Goal: Task Accomplishment & Management: Manage account settings

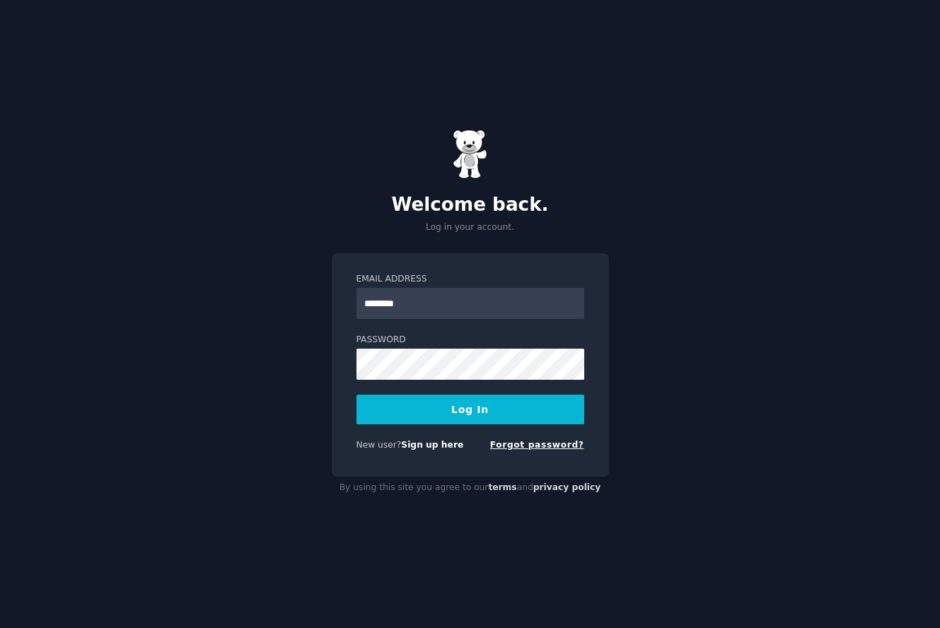
type input "********"
click at [545, 446] on link "Forgot password?" at bounding box center [537, 445] width 94 height 10
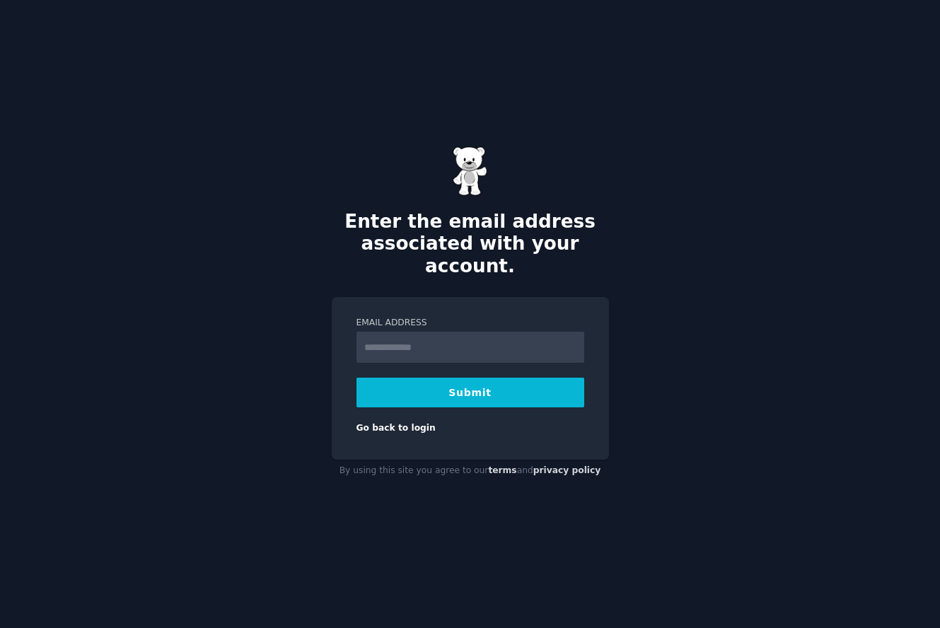
click at [467, 342] on input "Email Address" at bounding box center [470, 347] width 228 height 31
type input "**********"
click at [470, 381] on button "Submit" at bounding box center [470, 393] width 228 height 30
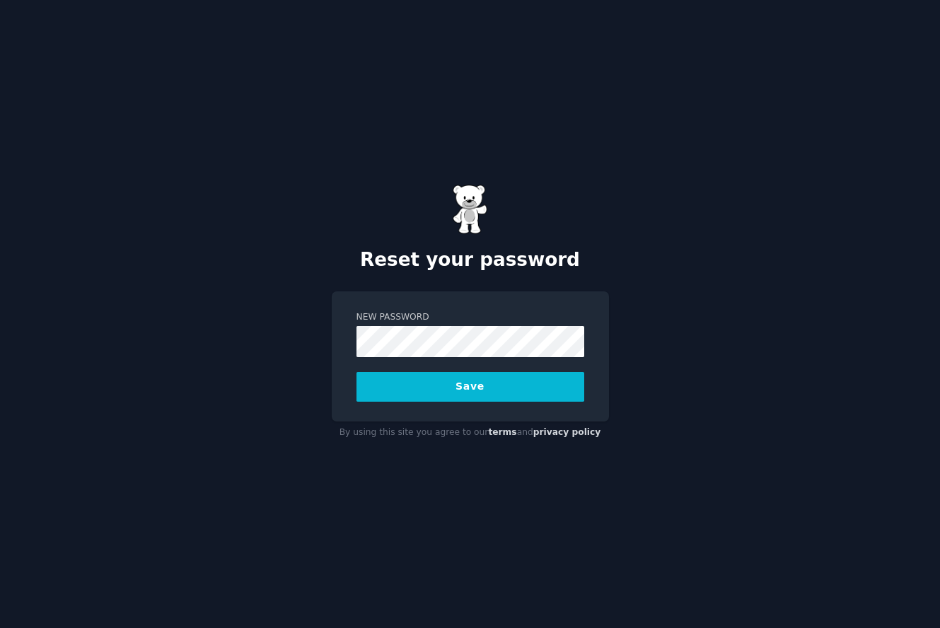
click at [404, 359] on form "New Password Save" at bounding box center [470, 356] width 228 height 91
click at [425, 393] on button "Save" at bounding box center [470, 387] width 228 height 30
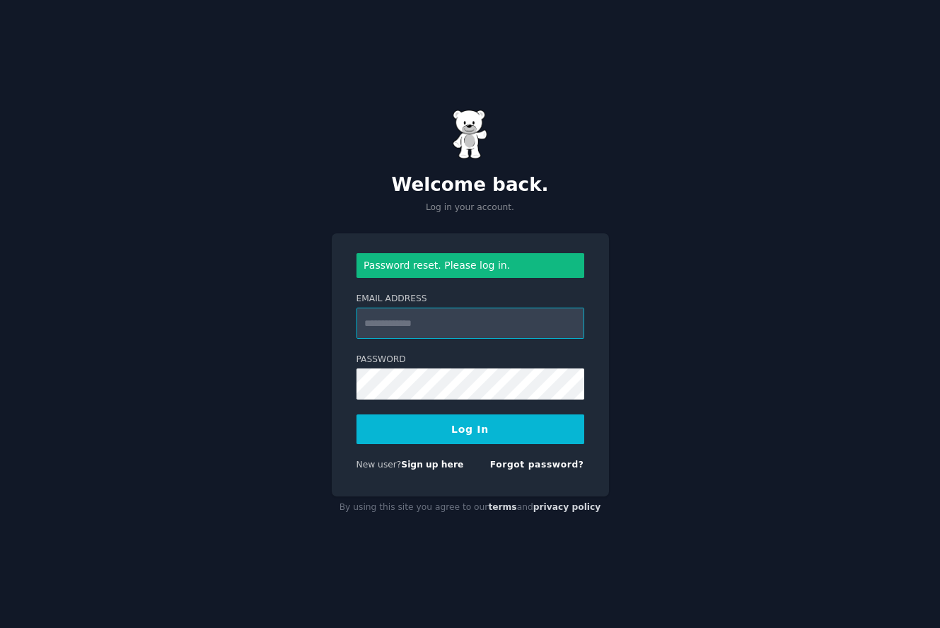
click at [405, 327] on input "Email Address" at bounding box center [470, 323] width 228 height 31
type input "**********"
click at [445, 426] on button "Log In" at bounding box center [470, 429] width 228 height 30
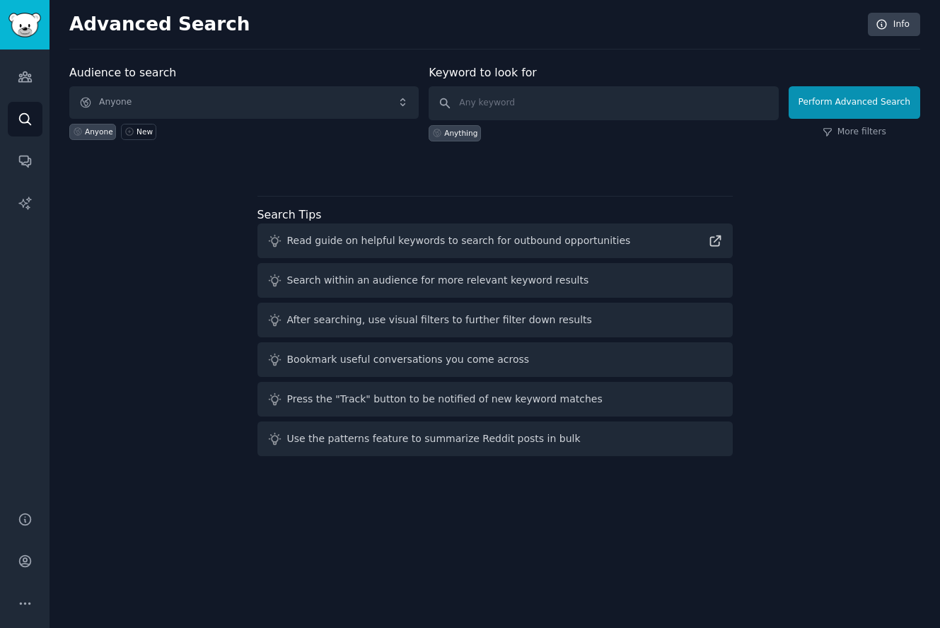
click at [327, 98] on span "Anyone" at bounding box center [243, 102] width 349 height 33
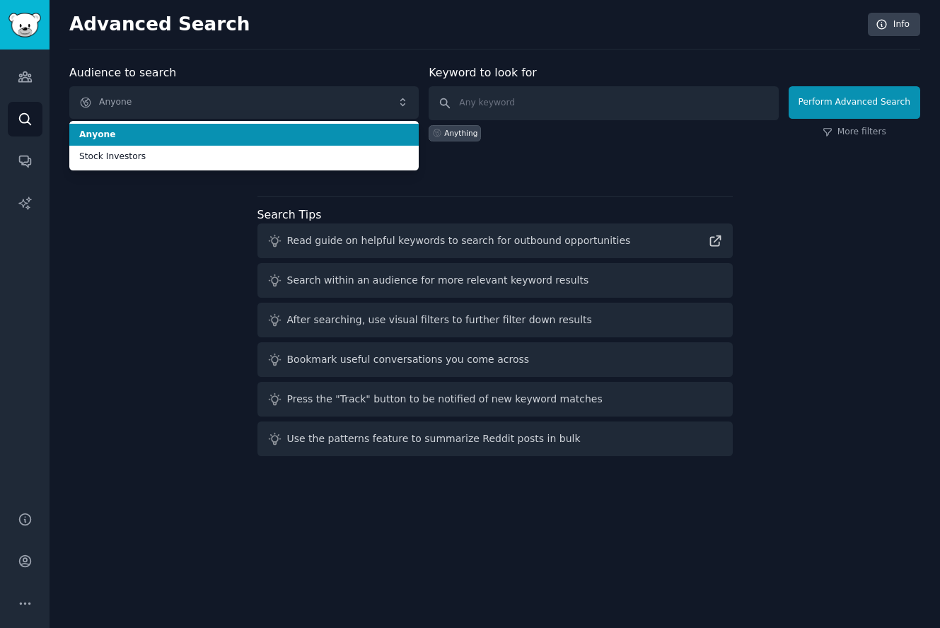
click at [327, 98] on span "Anyone" at bounding box center [243, 102] width 349 height 33
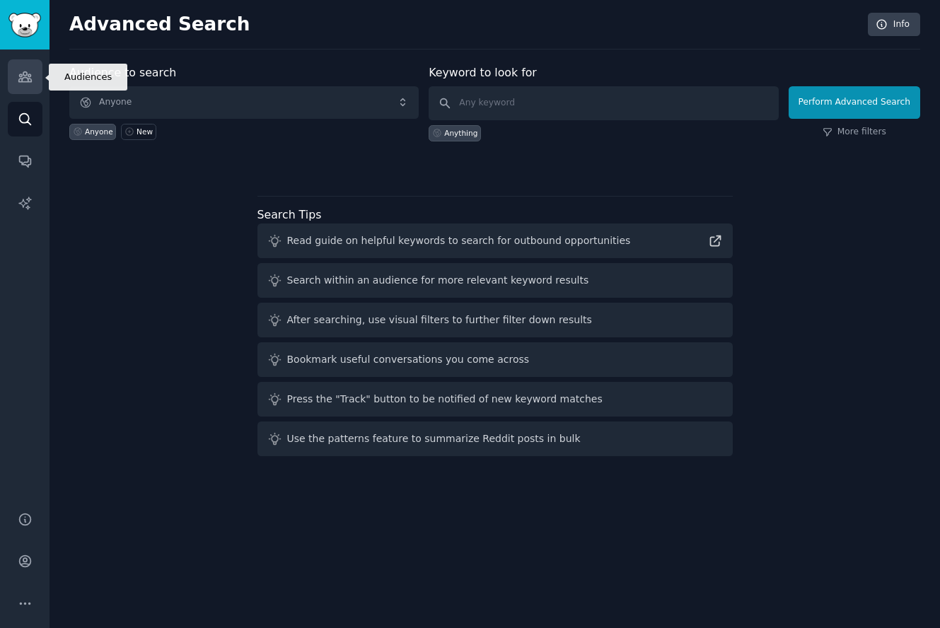
click at [26, 73] on icon "Sidebar" at bounding box center [24, 77] width 13 height 10
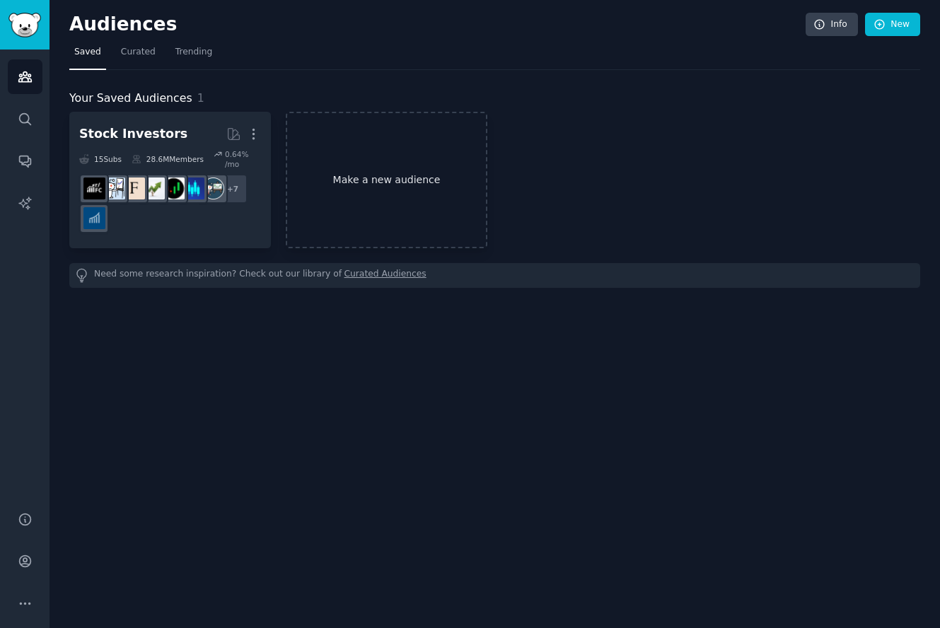
click at [373, 170] on link "Make a new audience" at bounding box center [387, 180] width 202 height 136
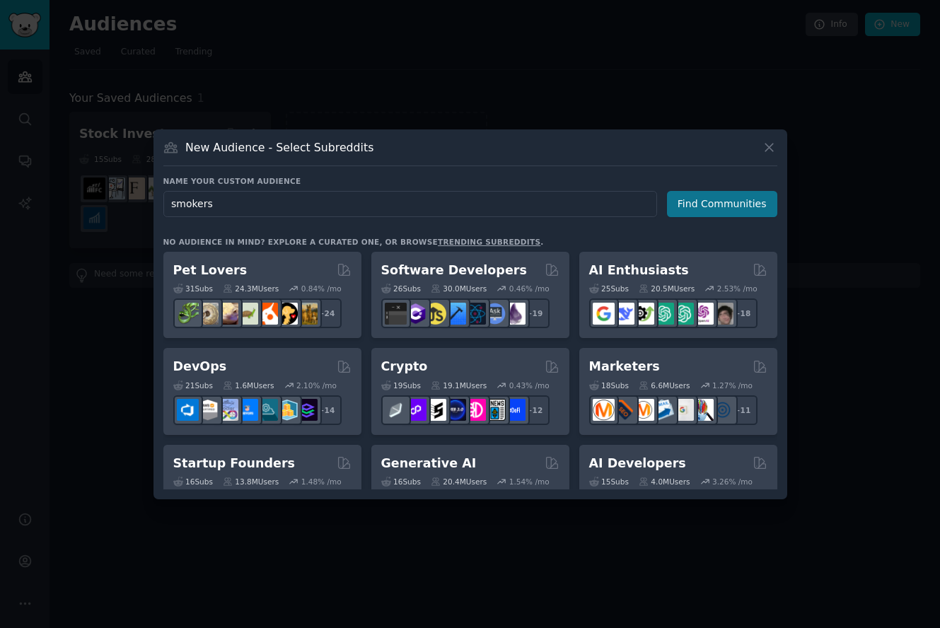
type input "smokers"
click at [724, 205] on button "Find Communities" at bounding box center [722, 204] width 110 height 26
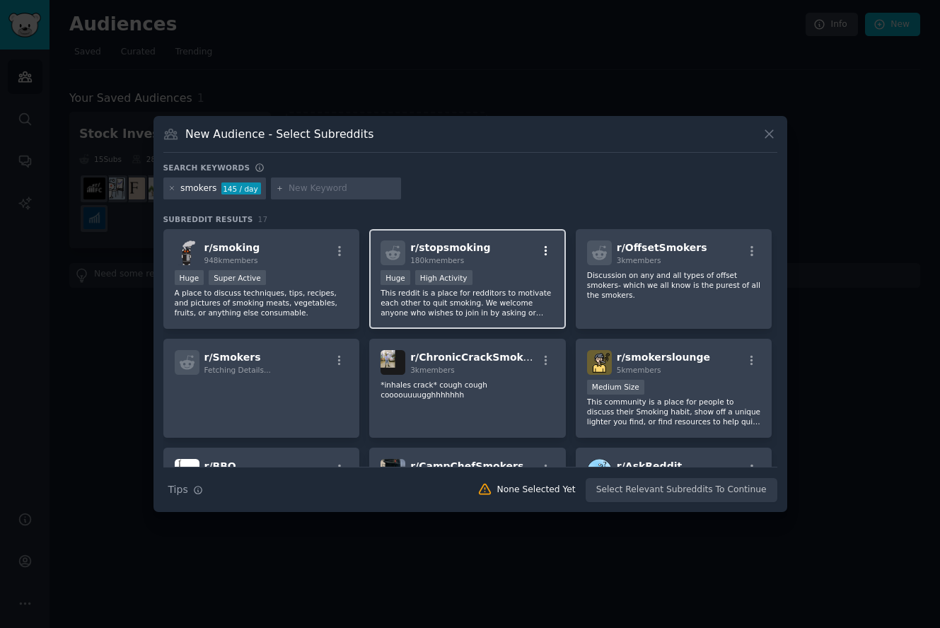
click at [547, 249] on icon "button" at bounding box center [546, 251] width 13 height 13
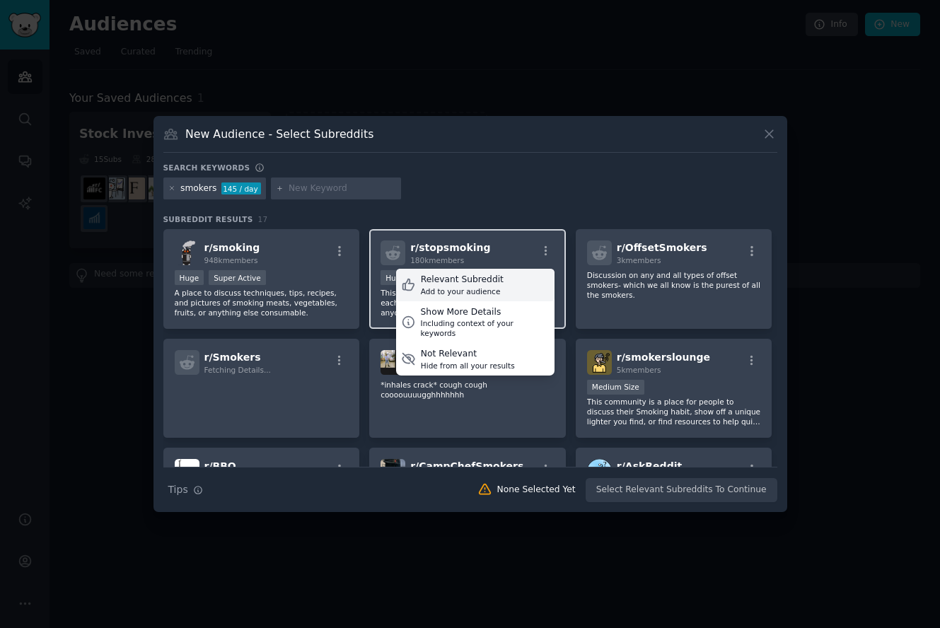
click at [510, 279] on div "Relevant Subreddit Add to your audience" at bounding box center [475, 285] width 158 height 33
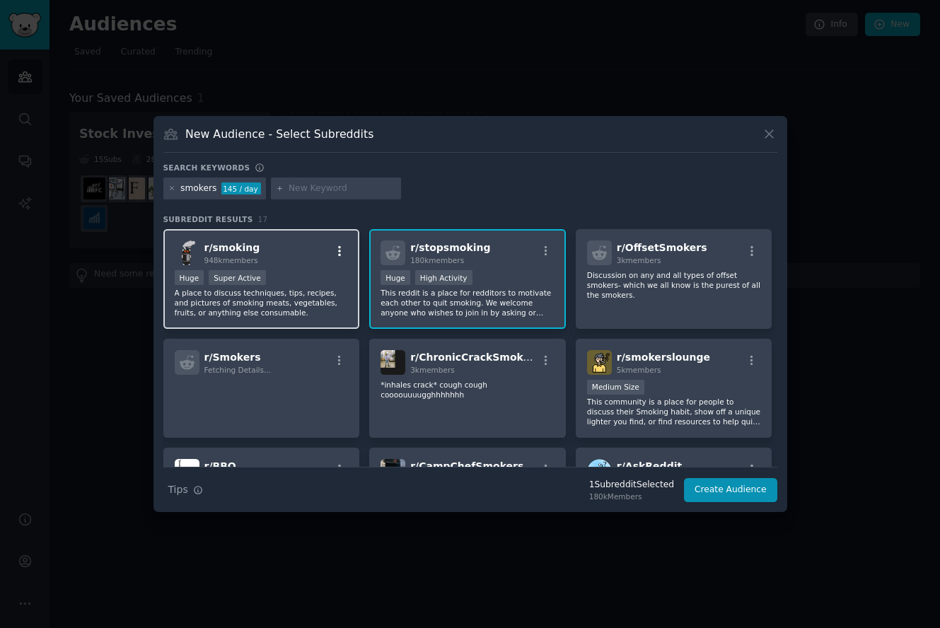
click at [342, 250] on icon "button" at bounding box center [339, 251] width 13 height 13
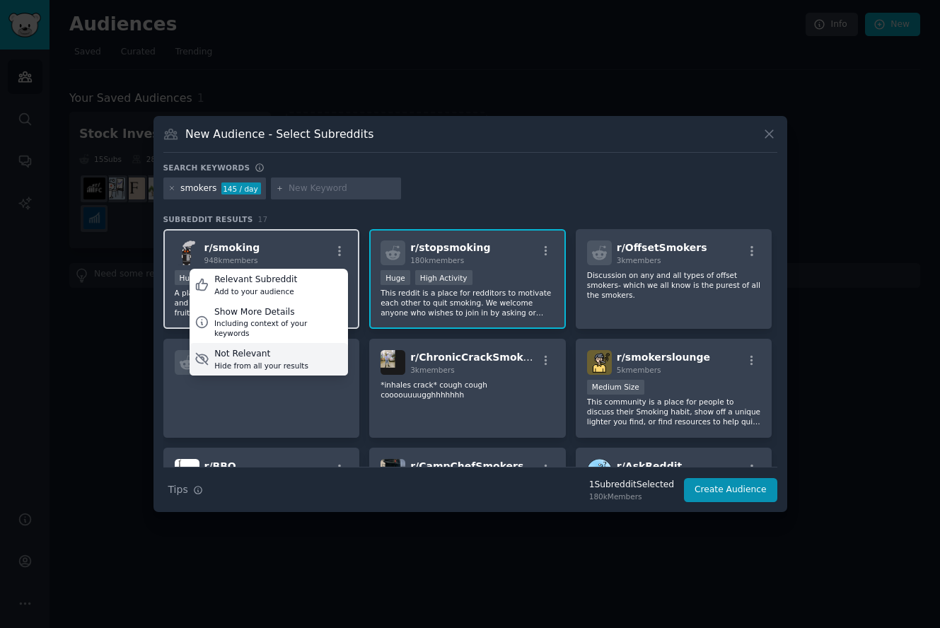
click at [301, 361] on div "Hide from all your results" at bounding box center [261, 366] width 94 height 10
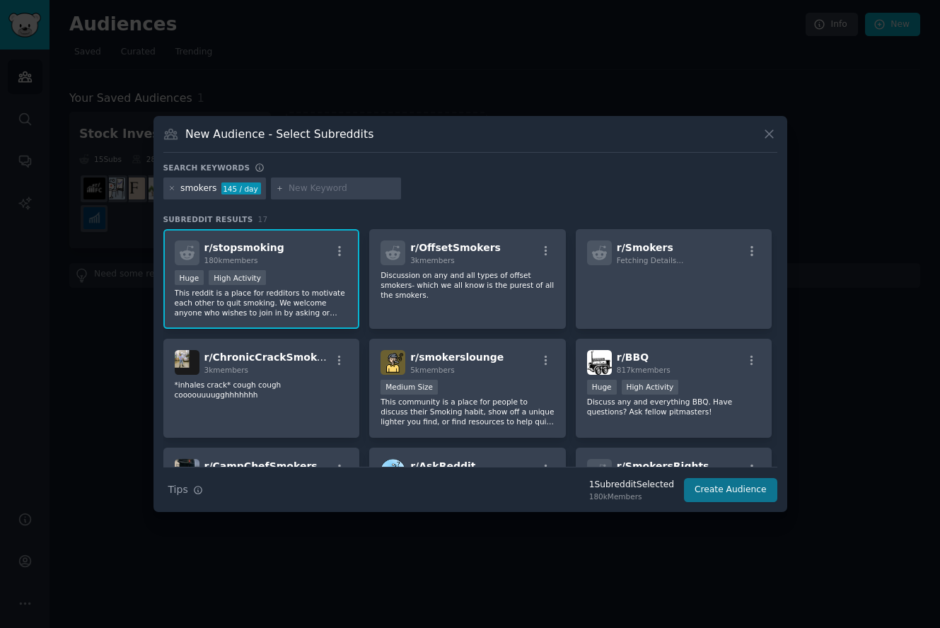
click at [735, 489] on button "Create Audience" at bounding box center [730, 490] width 93 height 24
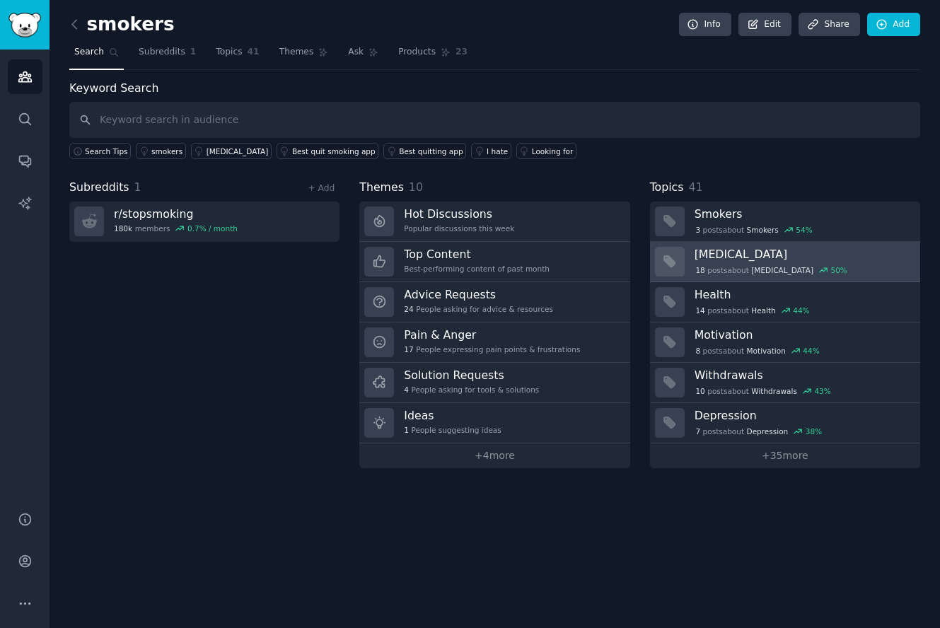
click at [770, 260] on h3 "Smoking cessation" at bounding box center [802, 254] width 216 height 15
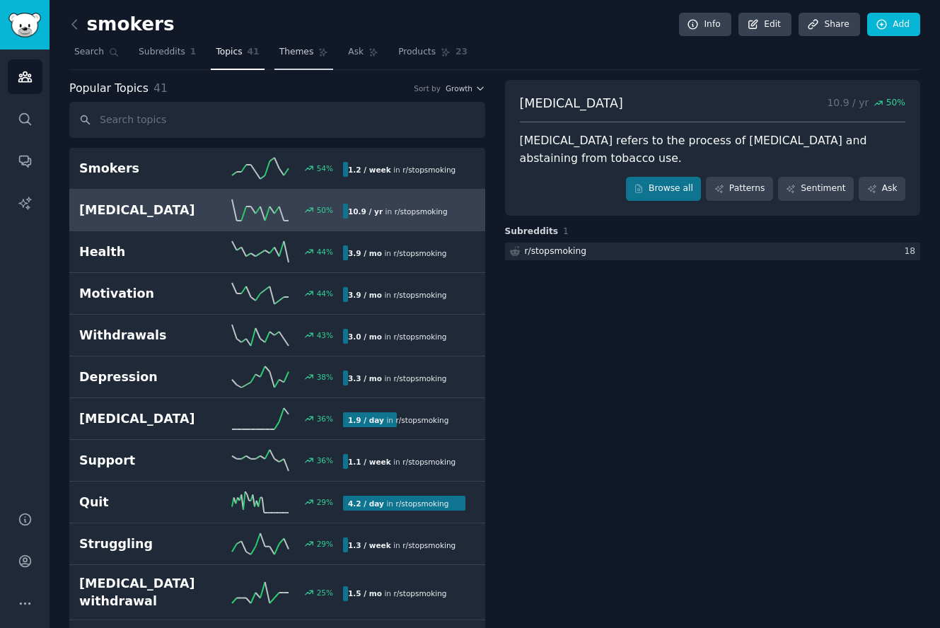
click at [282, 56] on span "Themes" at bounding box center [296, 52] width 35 height 13
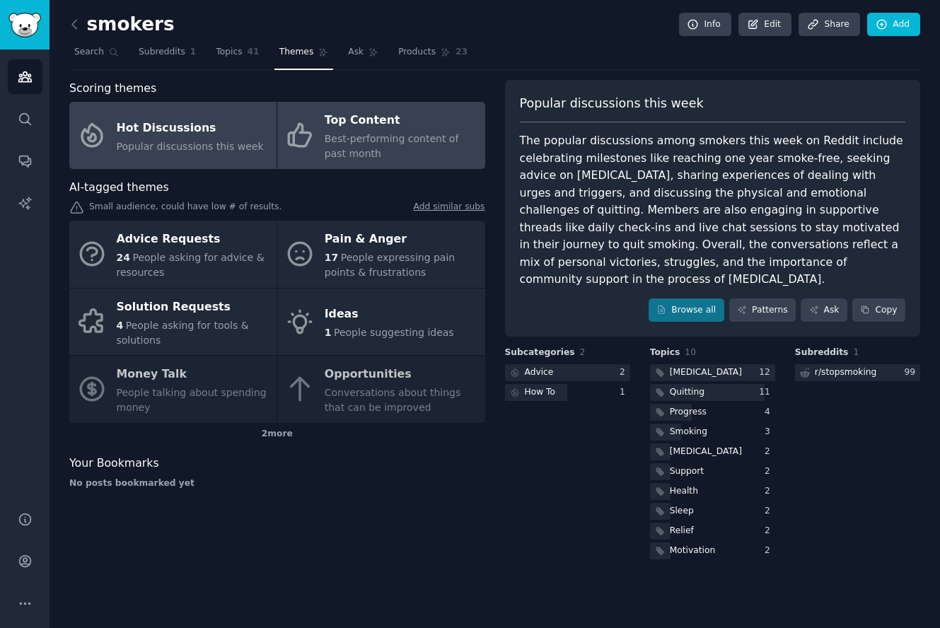
click at [357, 129] on div "Top Content" at bounding box center [401, 121] width 153 height 23
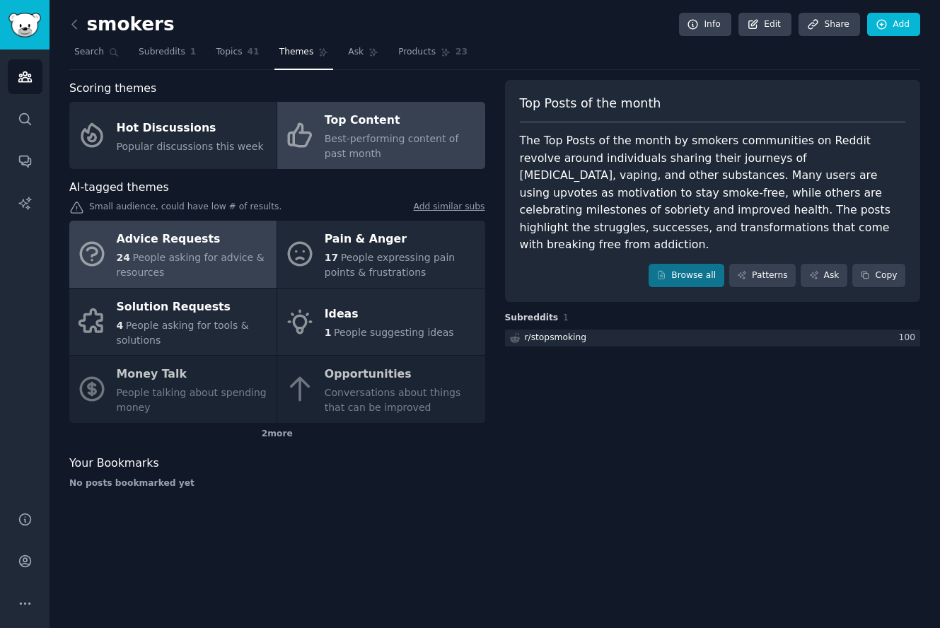
click at [217, 243] on div "Advice Requests" at bounding box center [193, 239] width 153 height 23
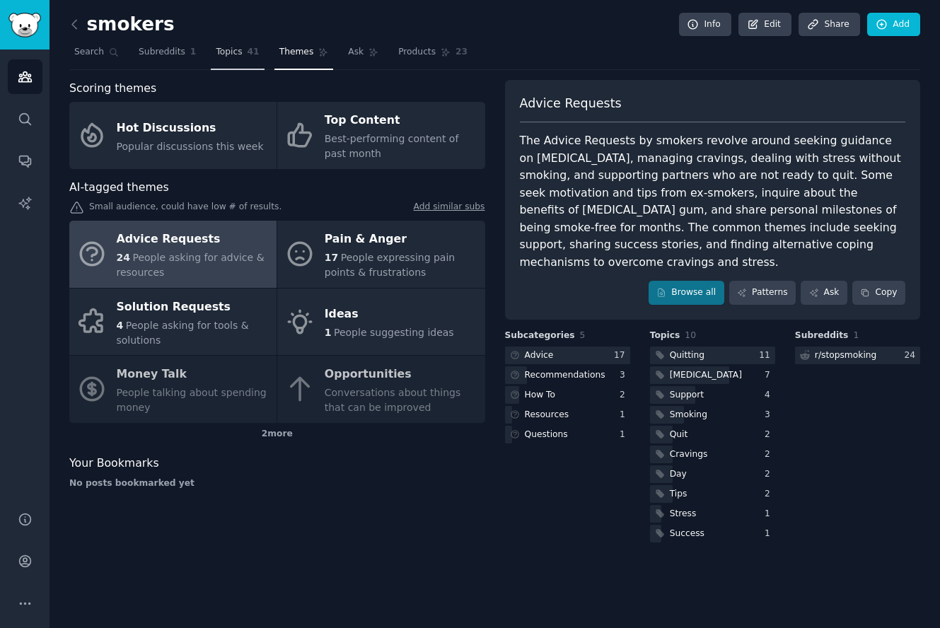
click at [223, 57] on span "Topics" at bounding box center [229, 52] width 26 height 13
